Goal: Navigation & Orientation: Find specific page/section

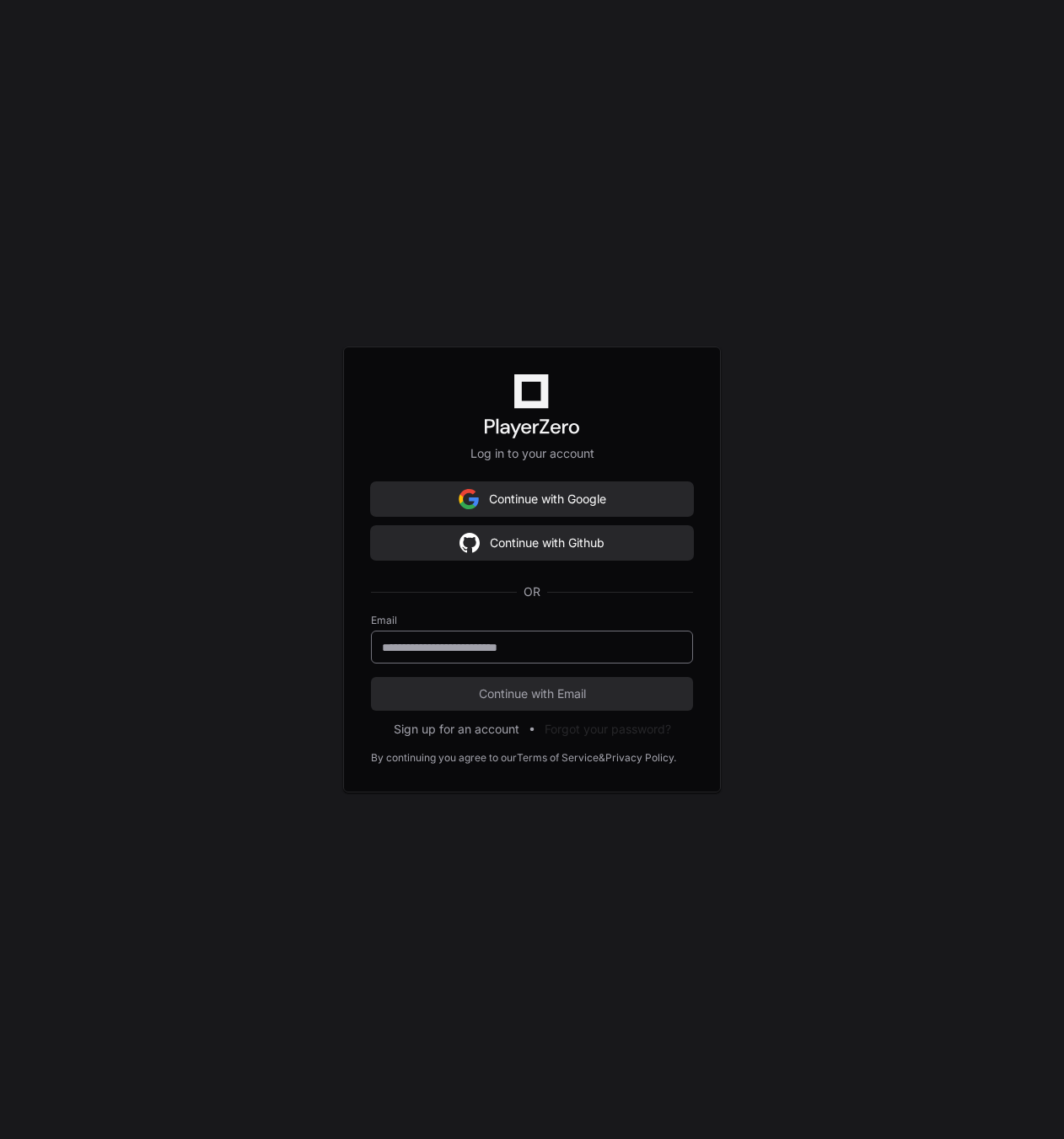
click at [515, 652] on input "email" at bounding box center [532, 647] width 300 height 17
paste input "**********"
type input "**********"
click at [554, 683] on button "Continue with Email" at bounding box center [532, 694] width 322 height 34
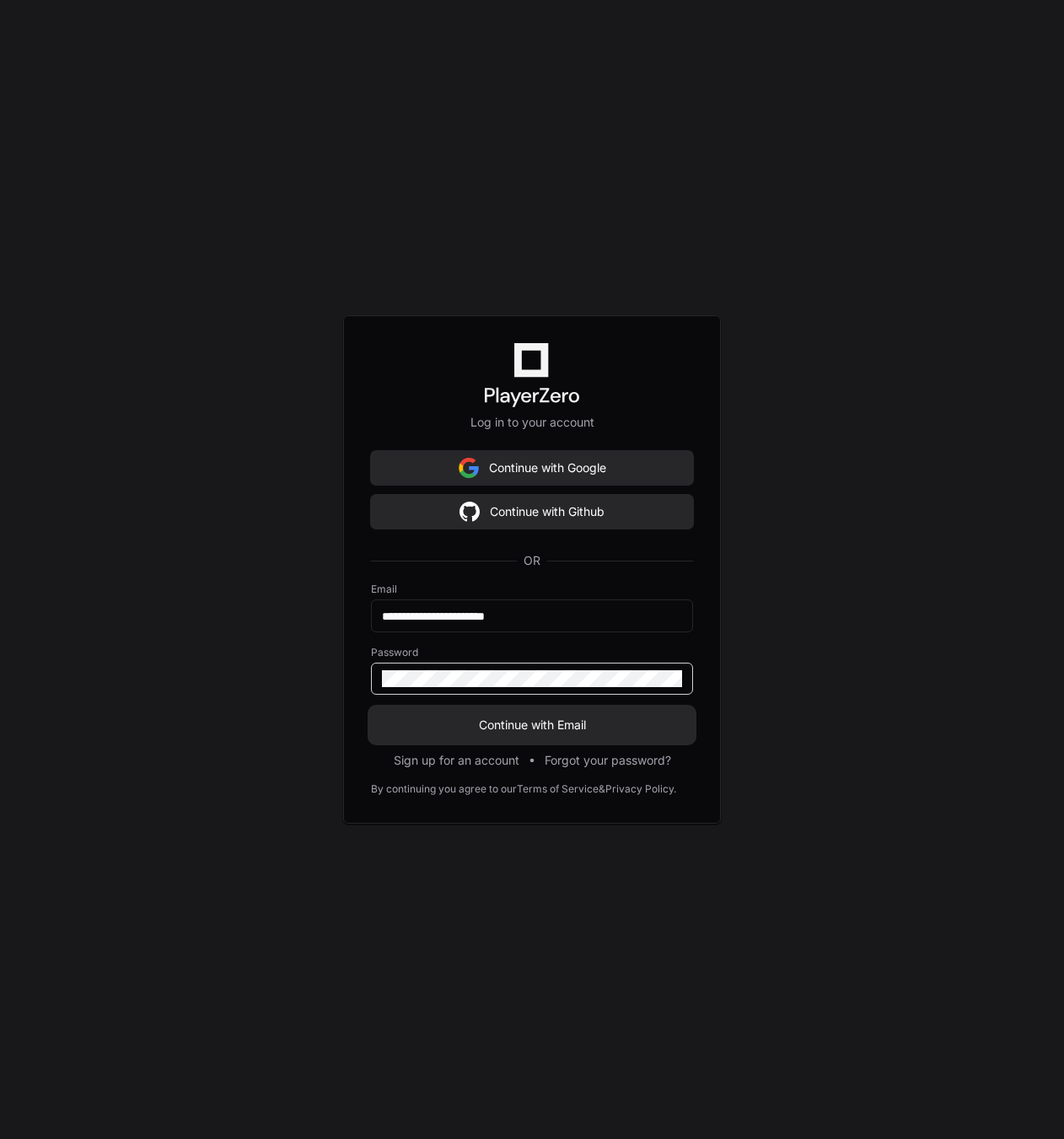
click at [565, 719] on span "Continue with Email" at bounding box center [532, 724] width 322 height 17
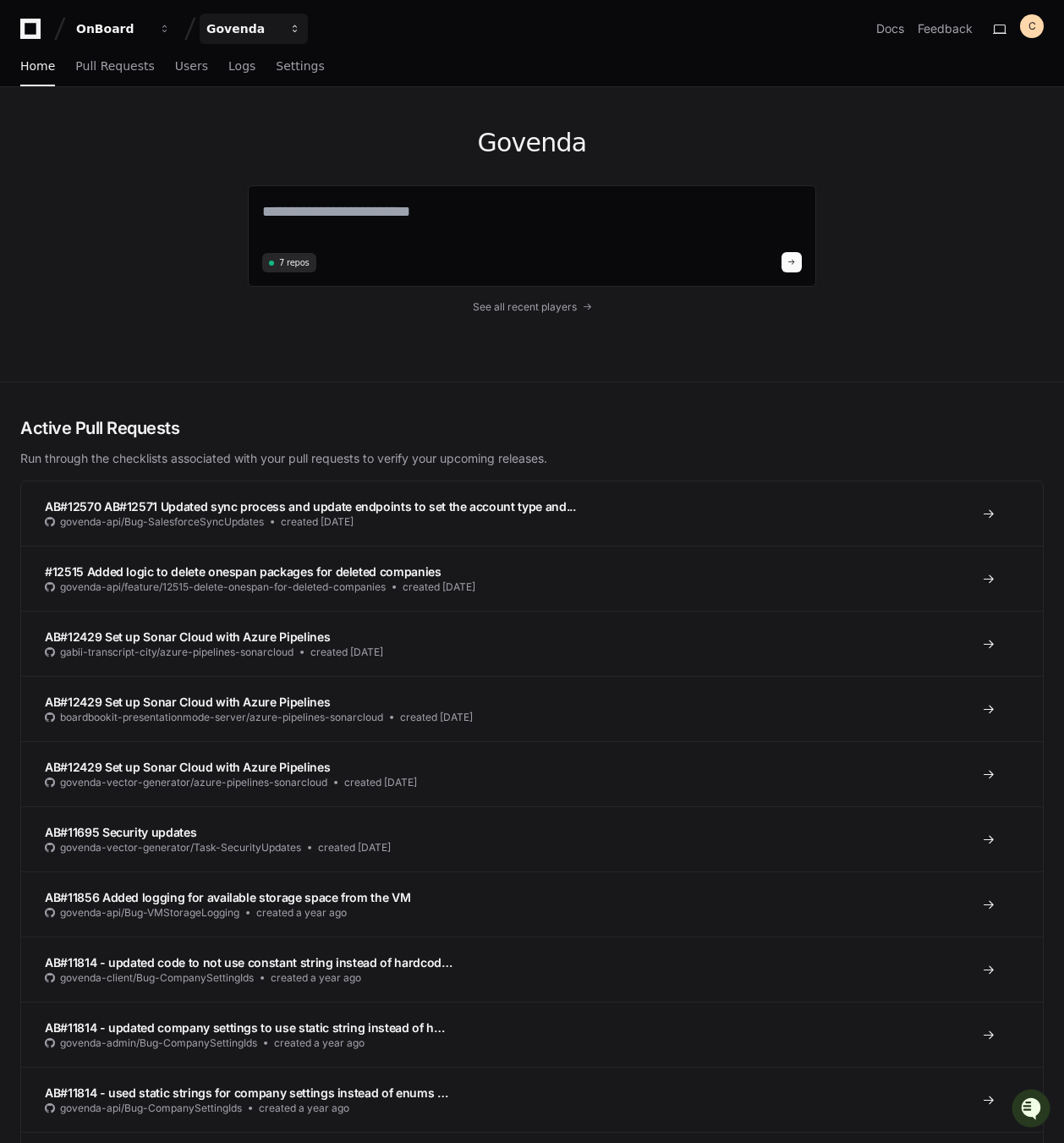
click at [242, 31] on div "Govenda" at bounding box center [243, 28] width 73 height 17
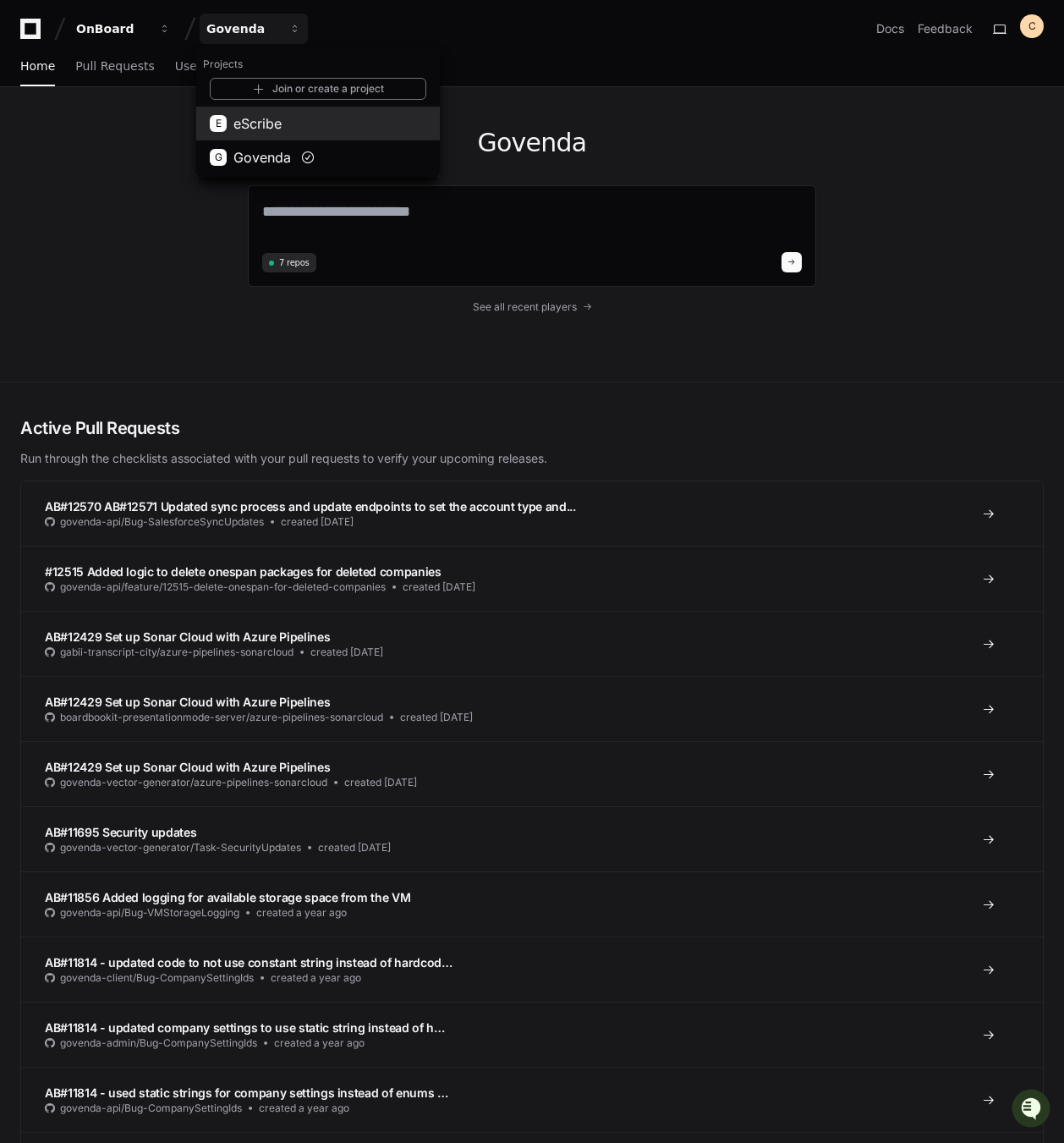
click at [289, 125] on button "E eScribe" at bounding box center [318, 124] width 244 height 34
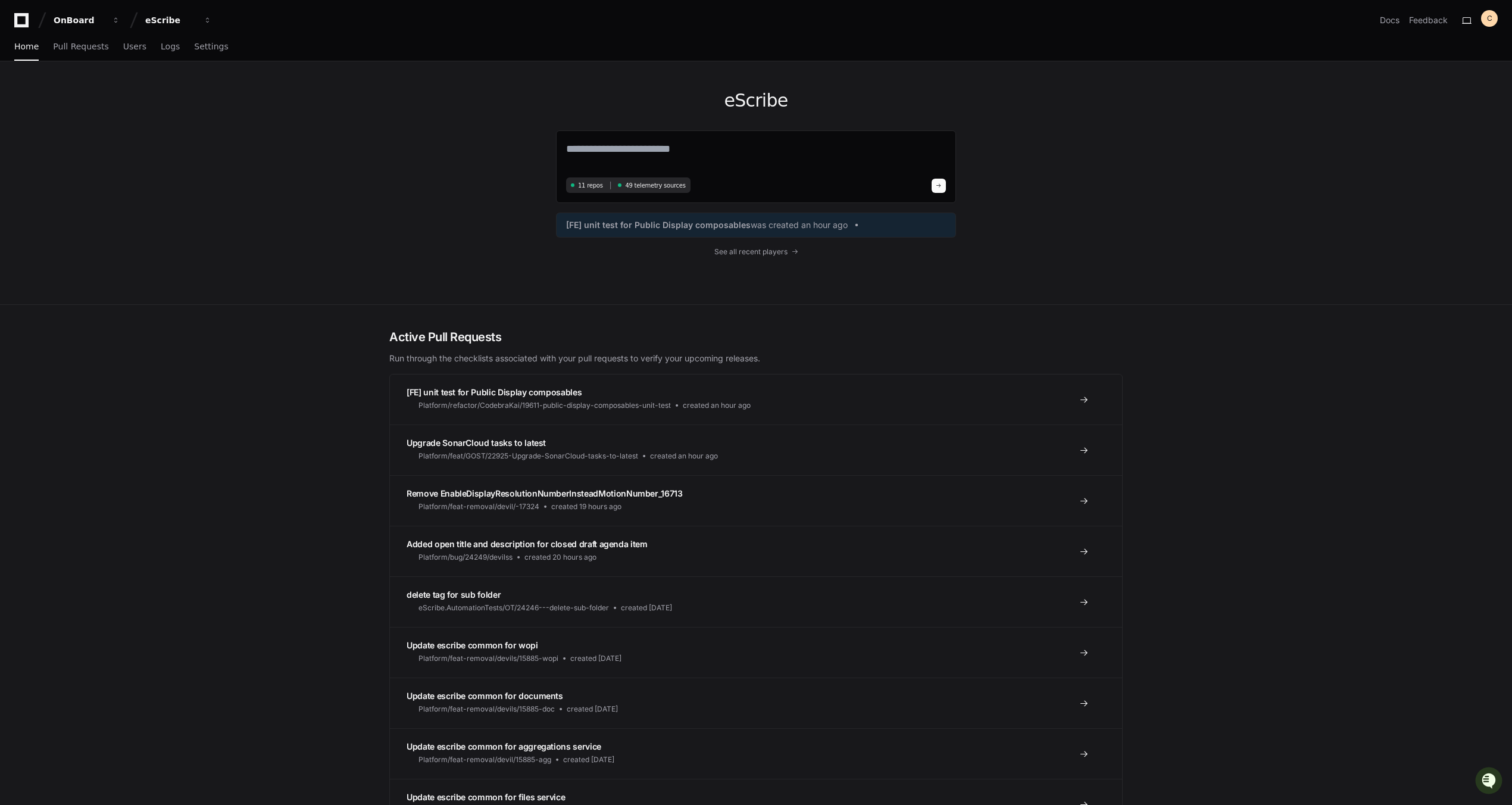
click at [434, 133] on div "eScribe 11 repos 49 telemetry sources [FE] unit test for Public Display composa…" at bounding box center [756, 183] width 762 height 243
click at [23, 21] on icon at bounding box center [22, 20] width 24 height 14
click at [110, 18] on button "OnBoard" at bounding box center [86, 20] width 76 height 22
click at [169, 23] on div "eScribe" at bounding box center [171, 20] width 51 height 12
click at [385, 119] on div "eScribe 11 repos 49 telemetry sources [FE] unit test for Public Display composa…" at bounding box center [756, 183] width 762 height 243
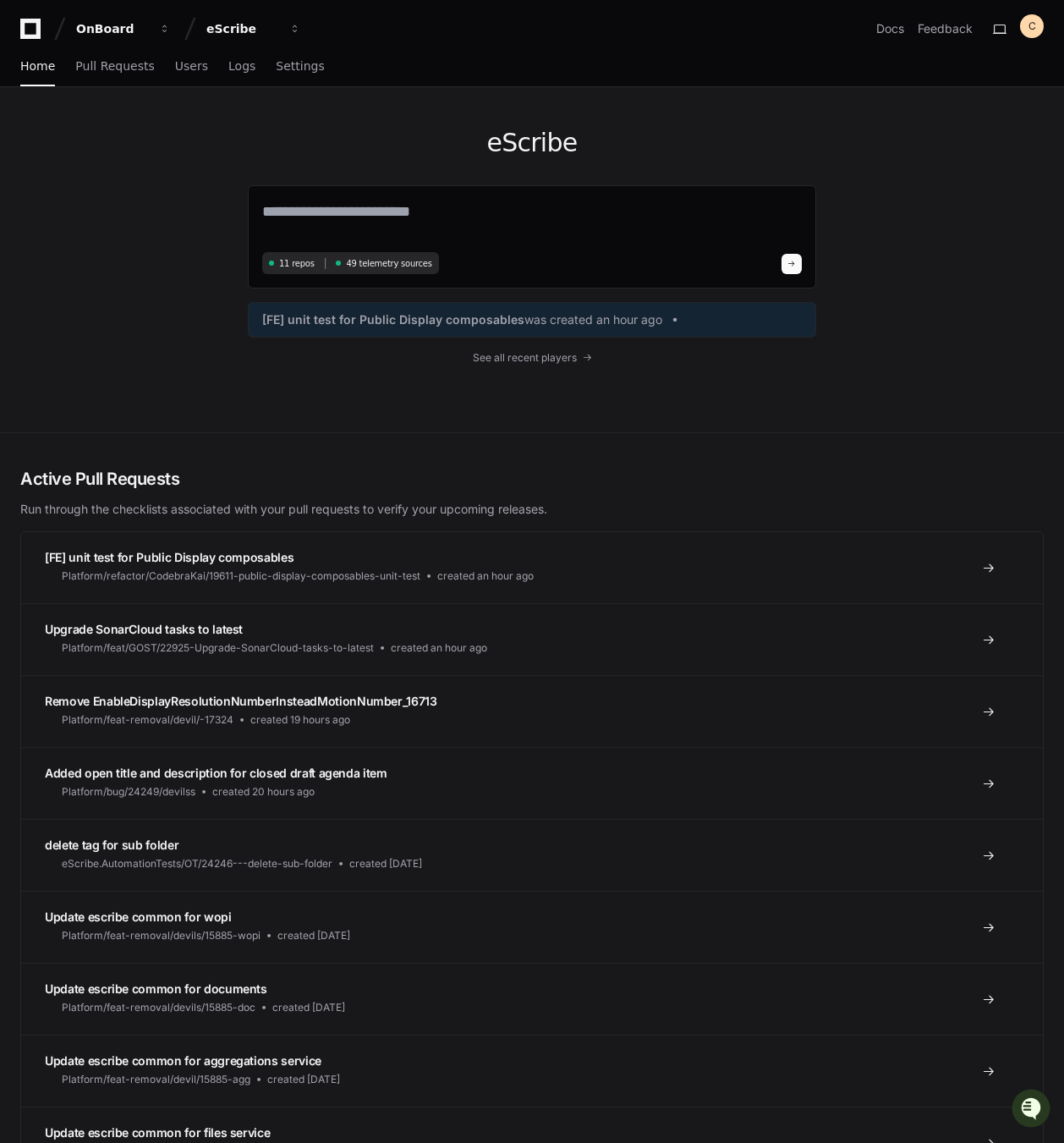
click at [25, 25] on icon at bounding box center [31, 29] width 34 height 20
